Goal: Transaction & Acquisition: Purchase product/service

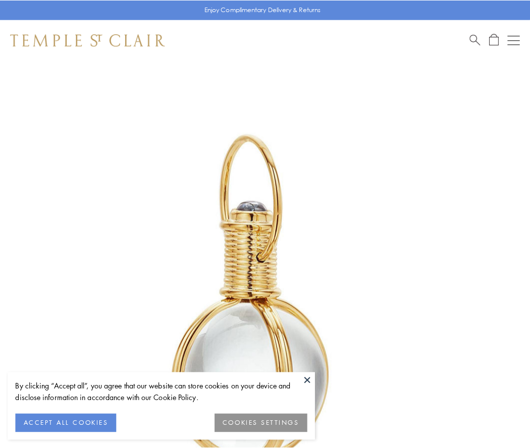
scroll to position [263, 0]
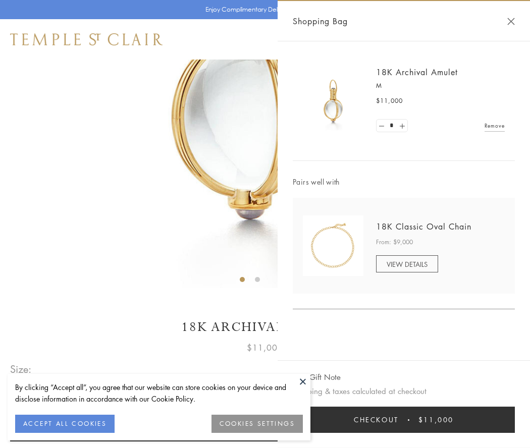
click at [404, 420] on button "Checkout $11,000" at bounding box center [404, 420] width 222 height 26
